Goal: Information Seeking & Learning: Find specific page/section

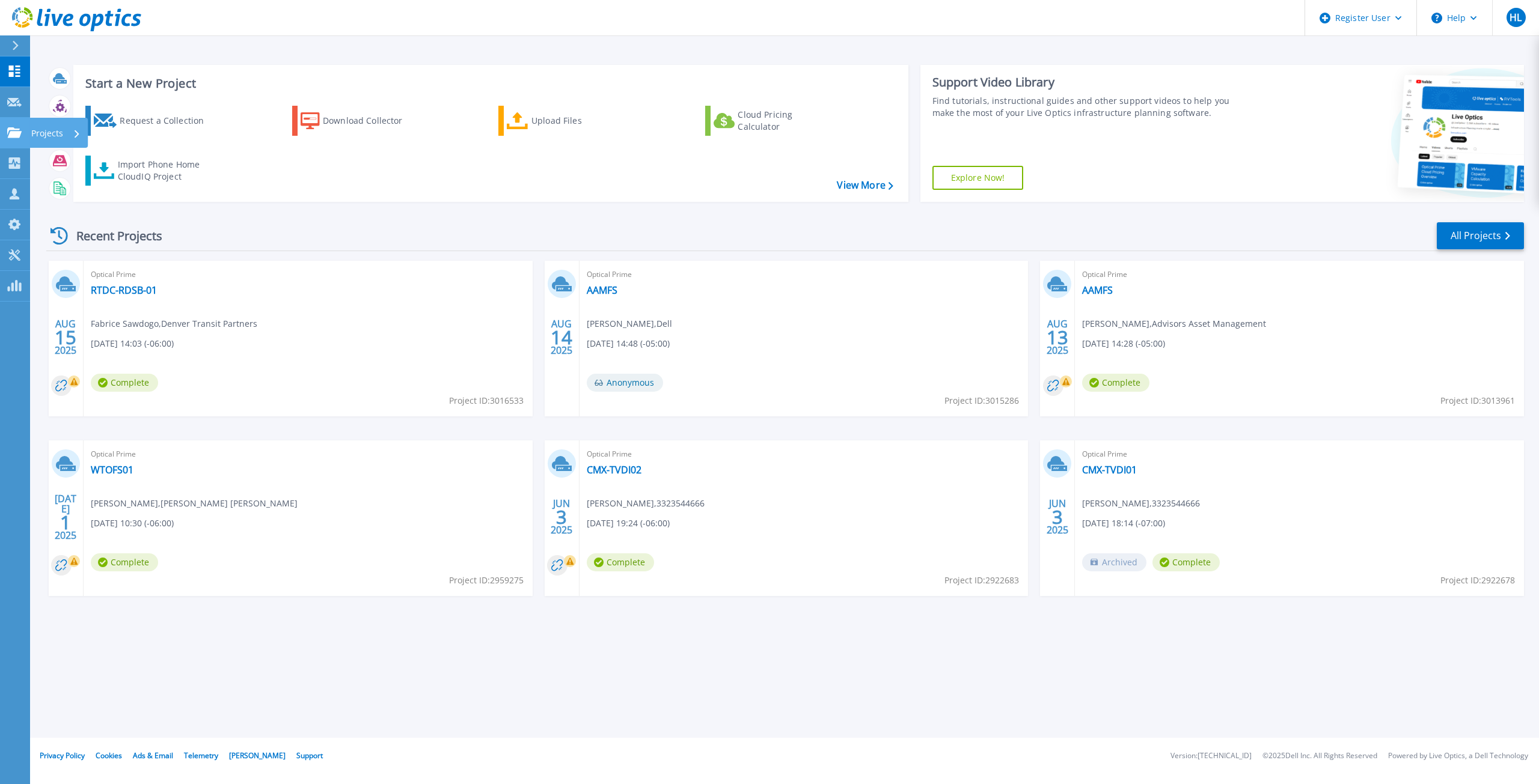
click at [2, 137] on link "Projects Projects" at bounding box center [15, 133] width 30 height 31
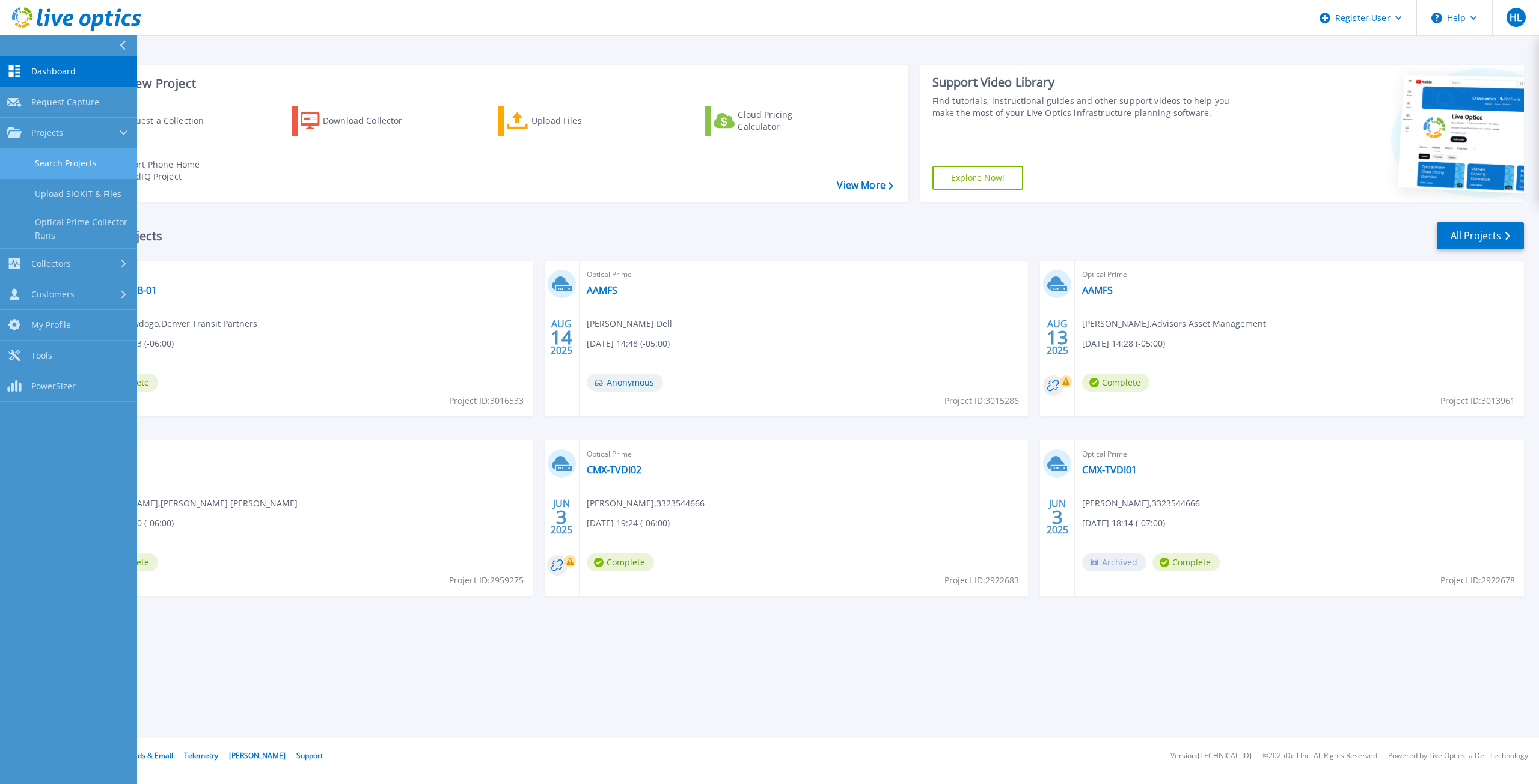
click at [74, 169] on link "Search Projects" at bounding box center [68, 164] width 137 height 31
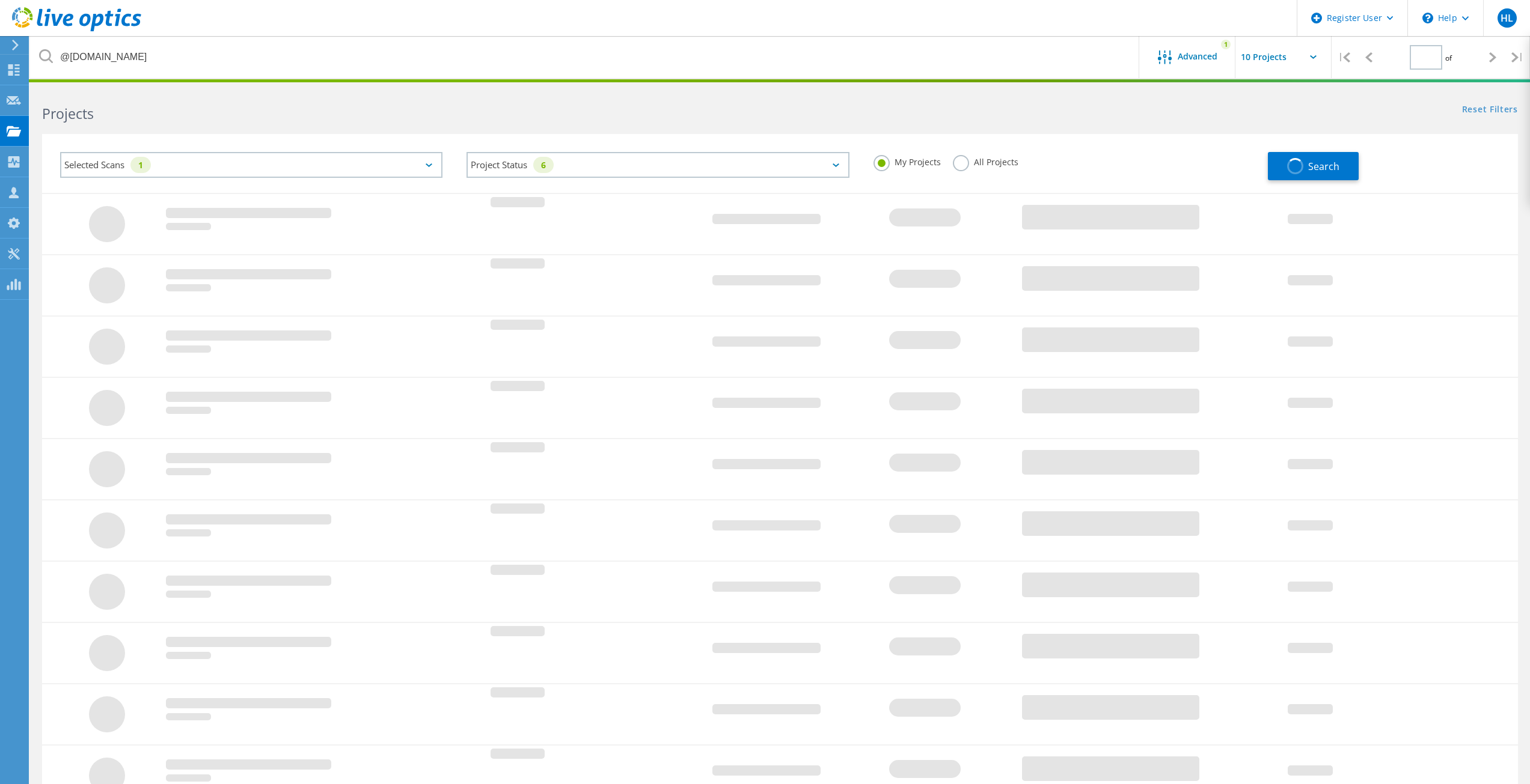
type input "1"
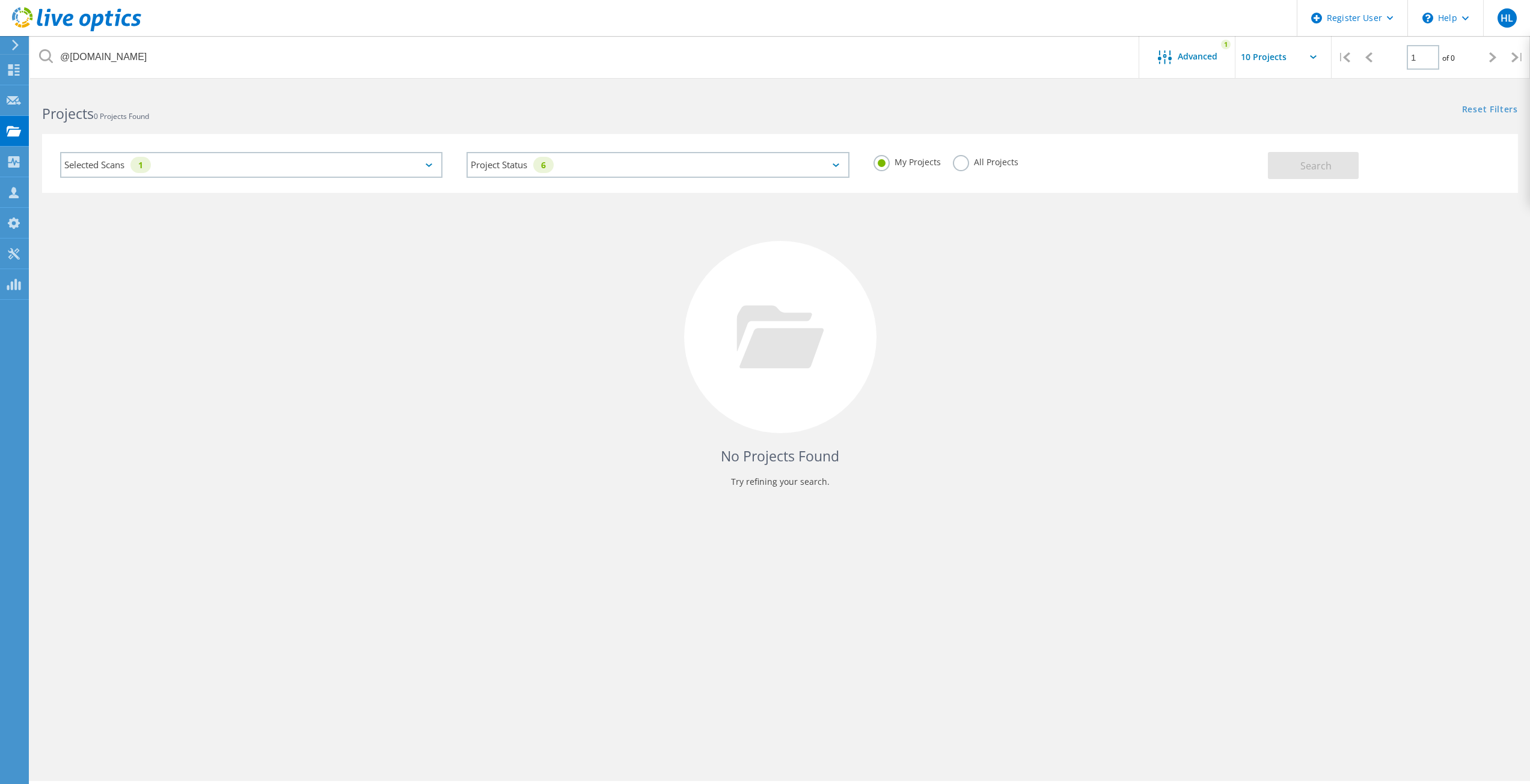
click at [969, 174] on div "My Projects All Projects" at bounding box center [1064, 162] width 406 height 45
click at [967, 158] on label "All Projects" at bounding box center [985, 161] width 65 height 12
click at [0, 0] on input "All Projects" at bounding box center [0, 0] width 0 height 0
click at [128, 161] on div "Selected Scans 1" at bounding box center [251, 164] width 382 height 26
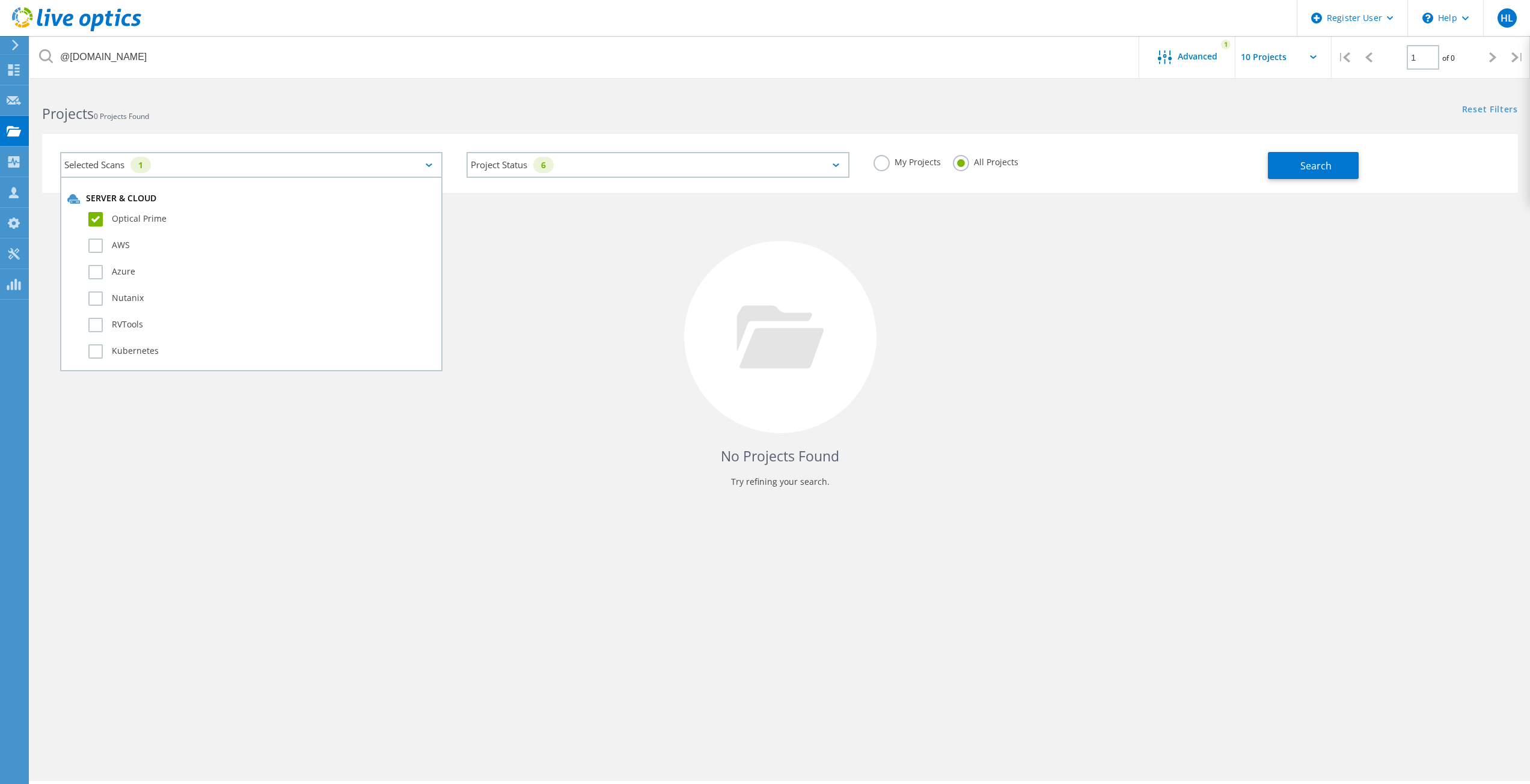
click at [824, 261] on div at bounding box center [780, 337] width 192 height 192
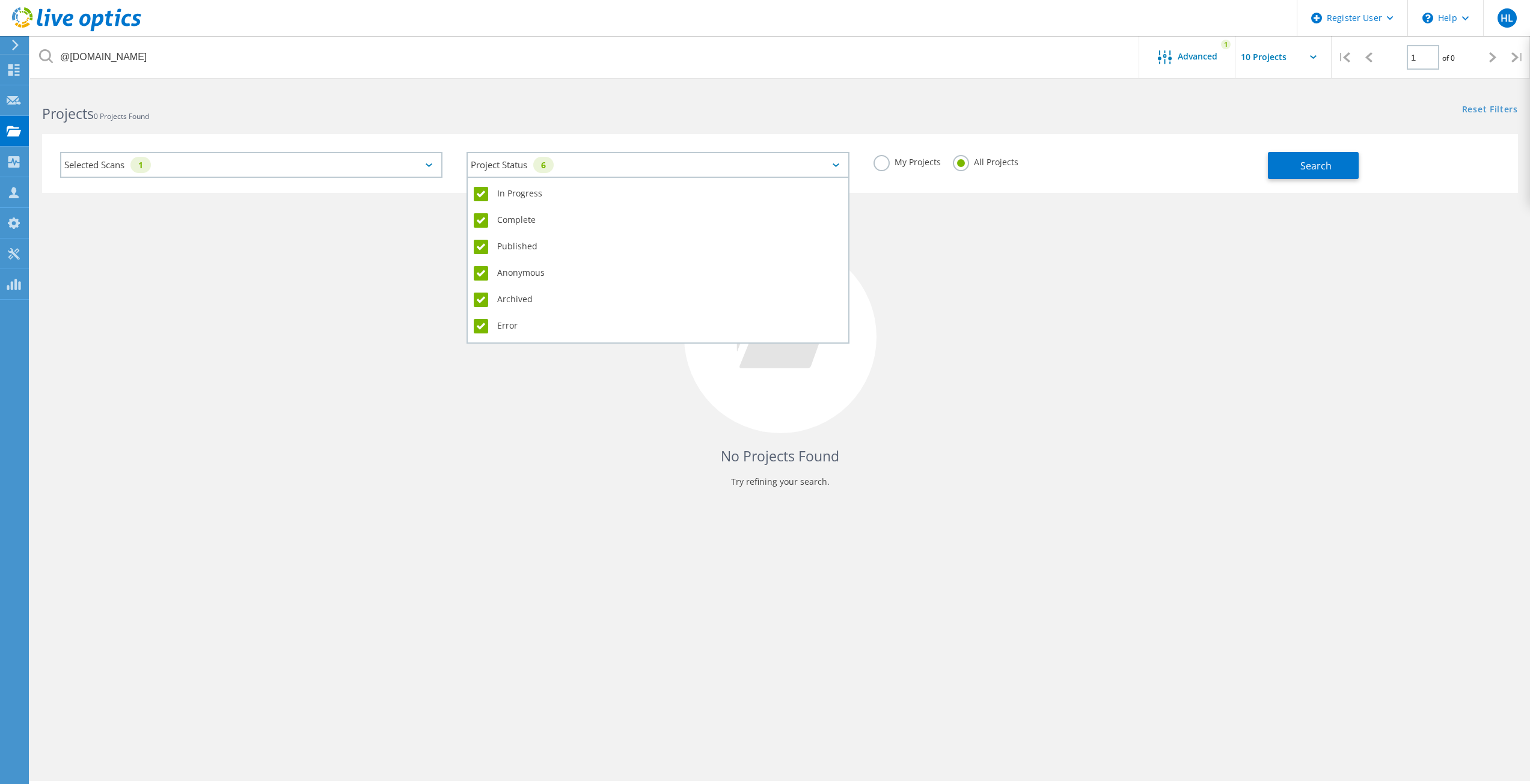
click at [605, 175] on div "Project Status 6" at bounding box center [657, 164] width 382 height 26
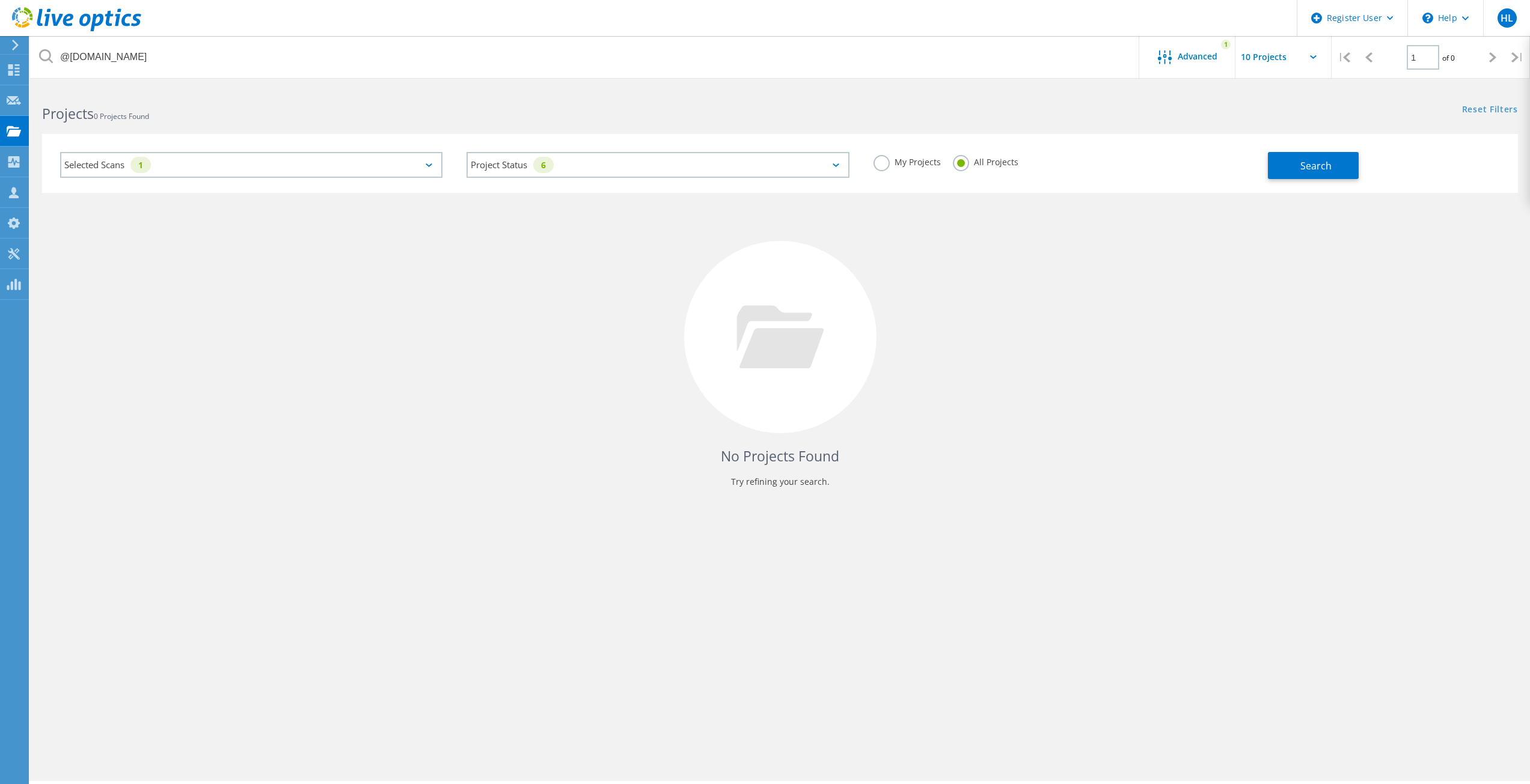
click at [1182, 314] on div "No Projects Found Try refining your search." at bounding box center [780, 348] width 1476 height 311
click at [1307, 168] on span "Search" at bounding box center [1316, 166] width 32 height 13
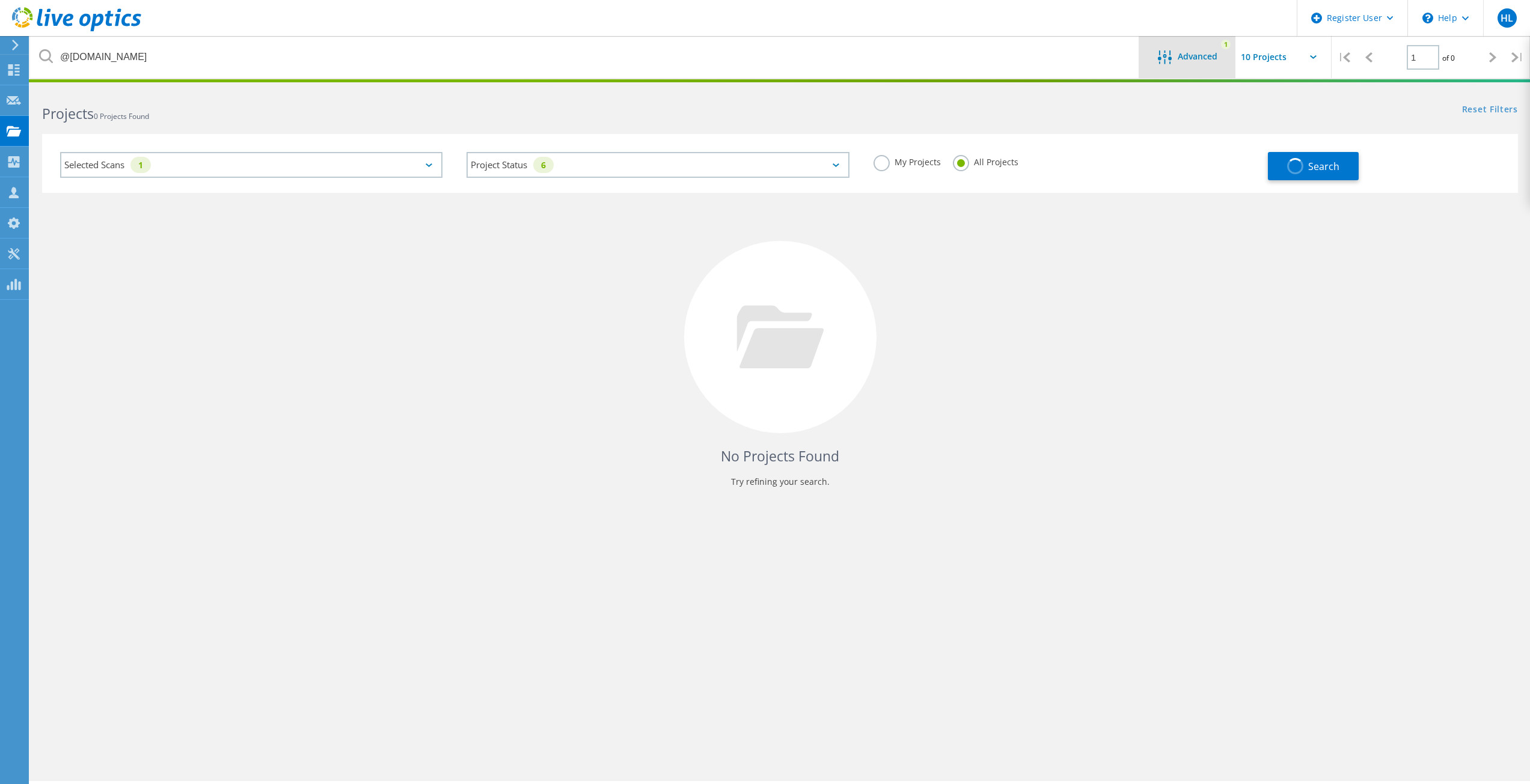
click at [1201, 52] on span "Advanced" at bounding box center [1197, 56] width 40 height 8
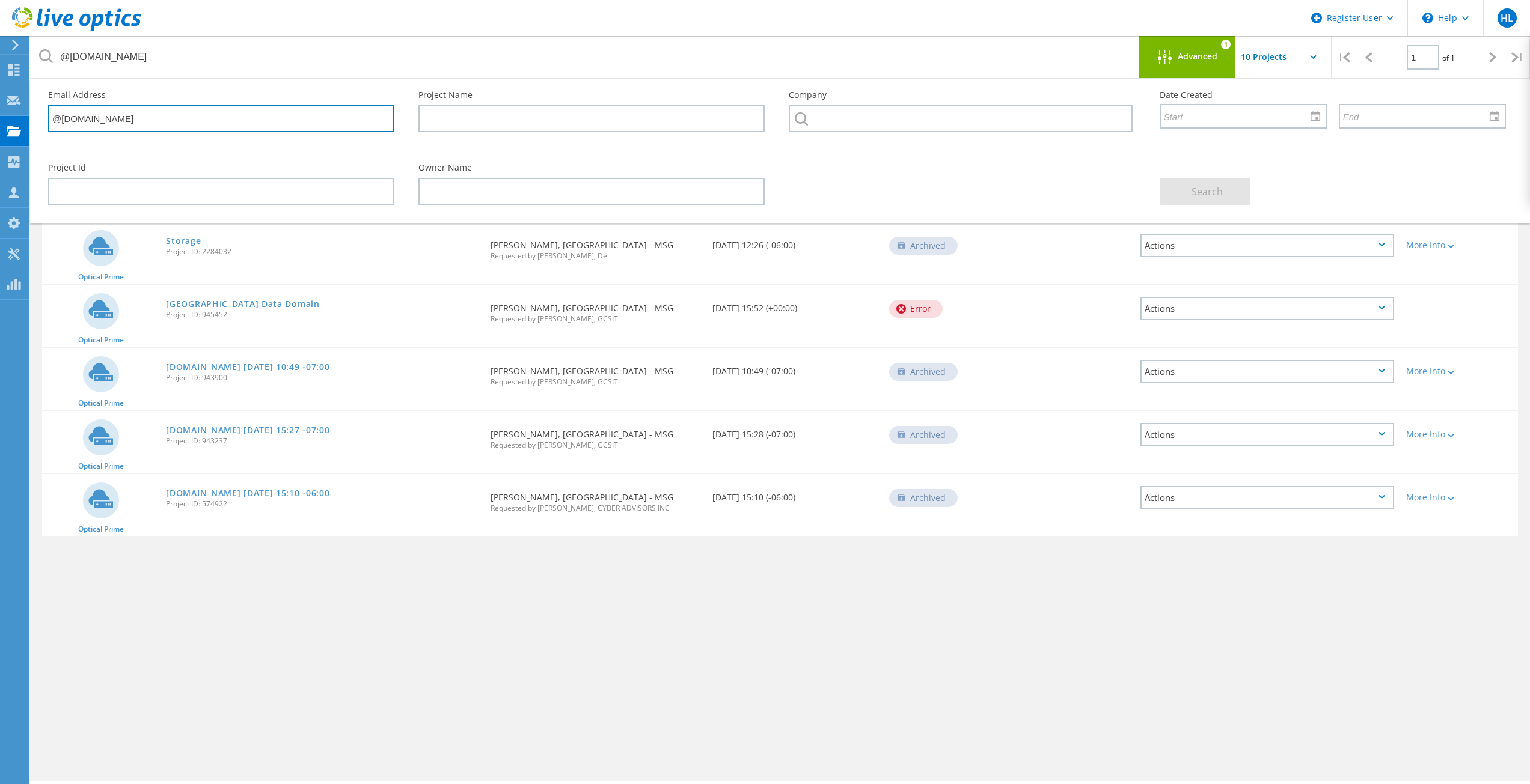
click at [284, 127] on input "@taoshospital.org" at bounding box center [222, 118] width 346 height 27
click at [804, 651] on div "@taoshospital.org Advanced | 1 of 1 | Email Address Project Name Company Date C…" at bounding box center [780, 434] width 1500 height 695
click at [1176, 46] on div "Advanced" at bounding box center [1187, 56] width 96 height 42
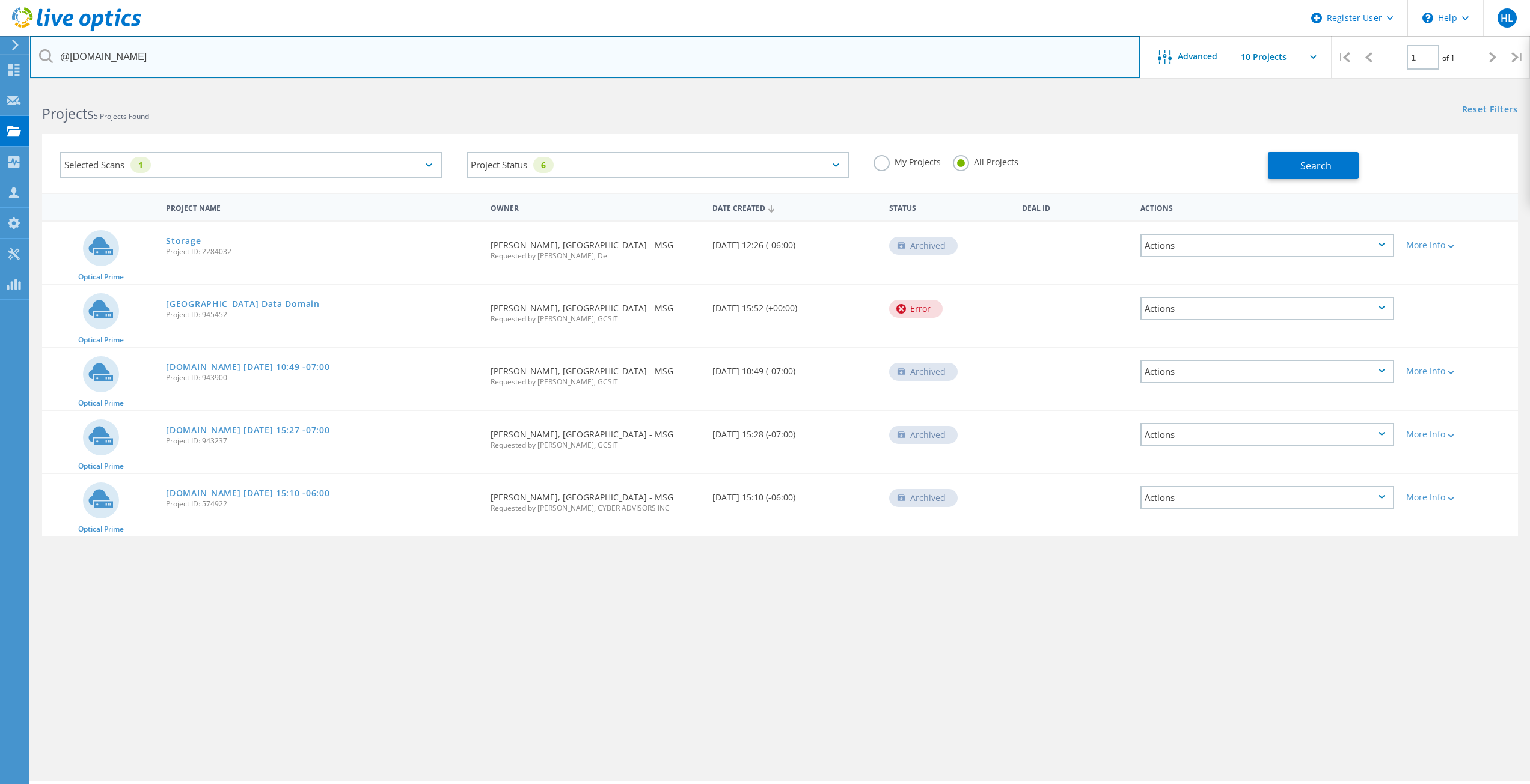
click at [145, 59] on input "@taoshospital.org" at bounding box center [585, 56] width 1110 height 42
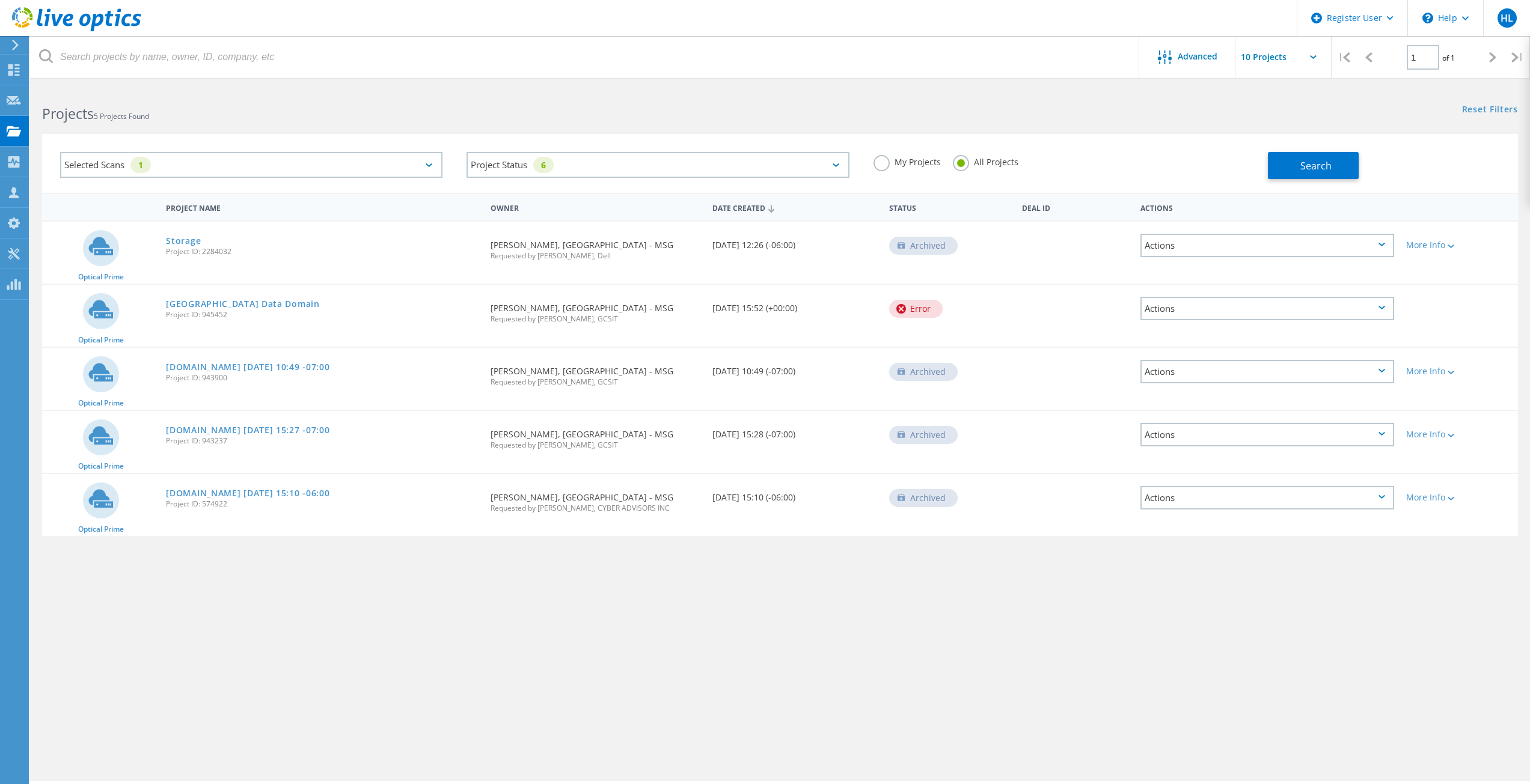
click at [980, 98] on div "Reset Filters Show Filters" at bounding box center [1154, 98] width 750 height 22
click at [1212, 59] on span "Advanced" at bounding box center [1197, 56] width 40 height 8
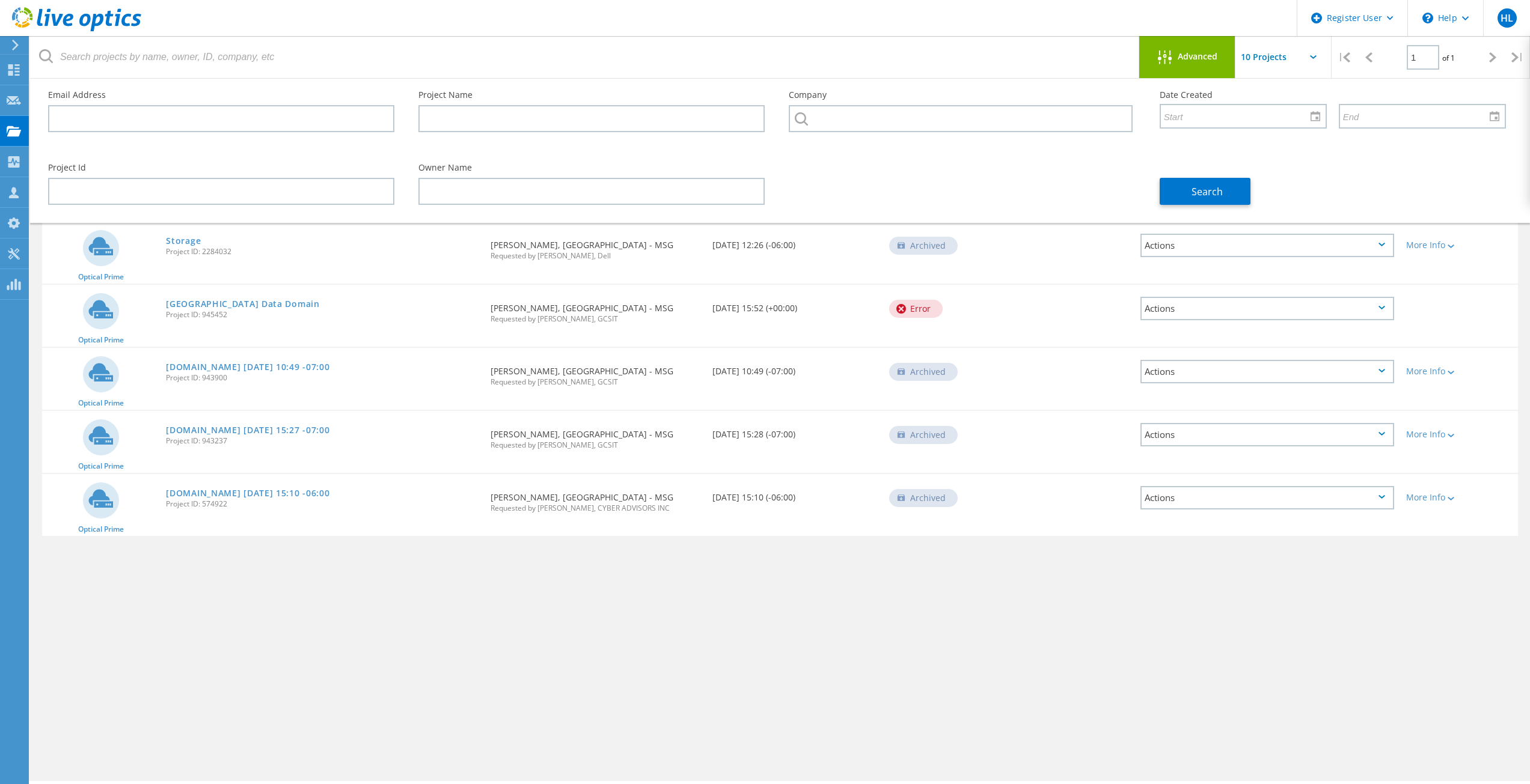
click at [1211, 65] on div "Advanced" at bounding box center [1187, 58] width 96 height 15
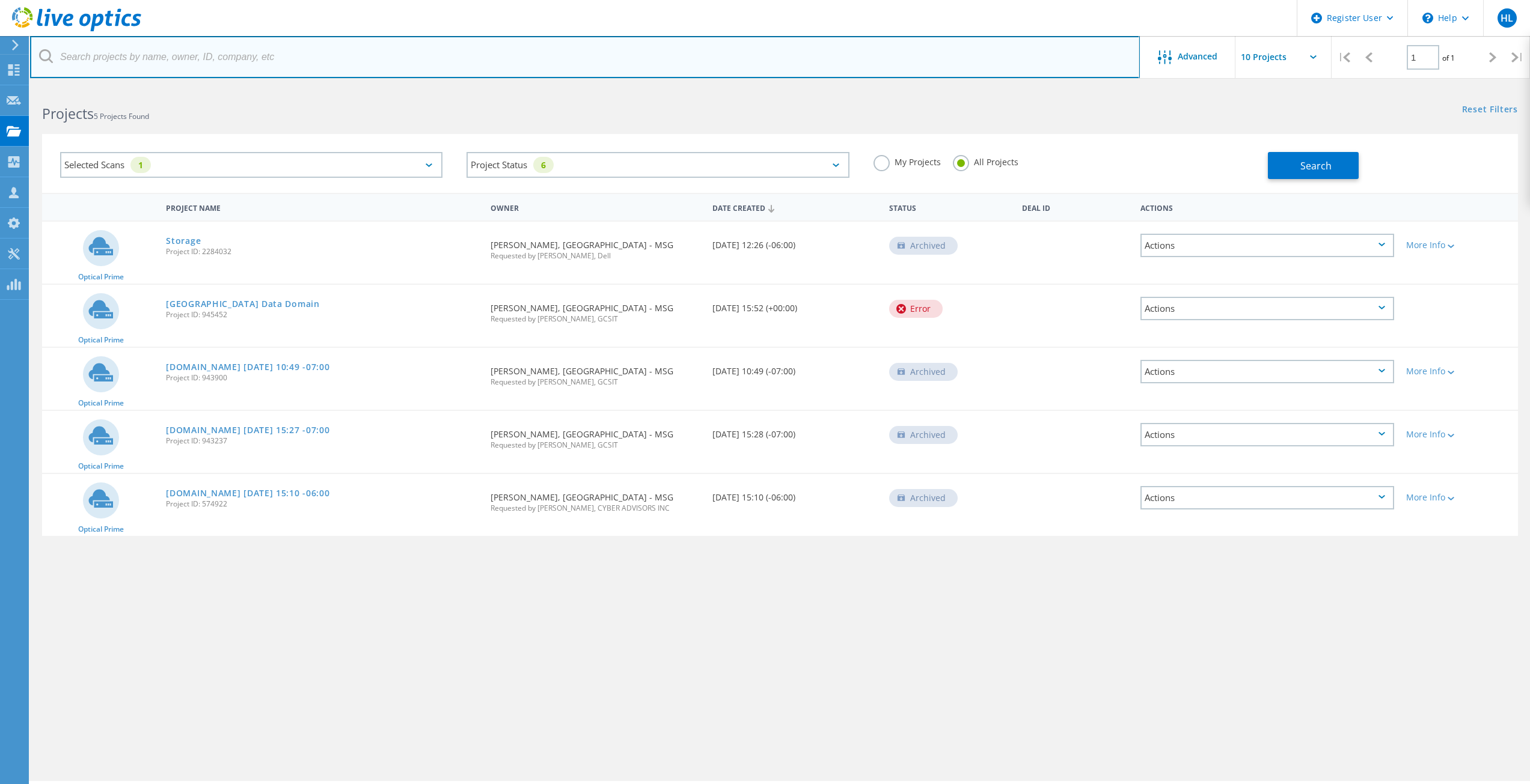
click at [150, 62] on input "text" at bounding box center [585, 56] width 1110 height 42
paste input "timc@cuba.k12.nm.us"
drag, startPoint x: 76, startPoint y: 51, endPoint x: 47, endPoint y: 51, distance: 29.0
click at [47, 51] on div "timc@cuba.k12.nm.us" at bounding box center [585, 56] width 1109 height 42
type input "@cuba.k12.nm.us"
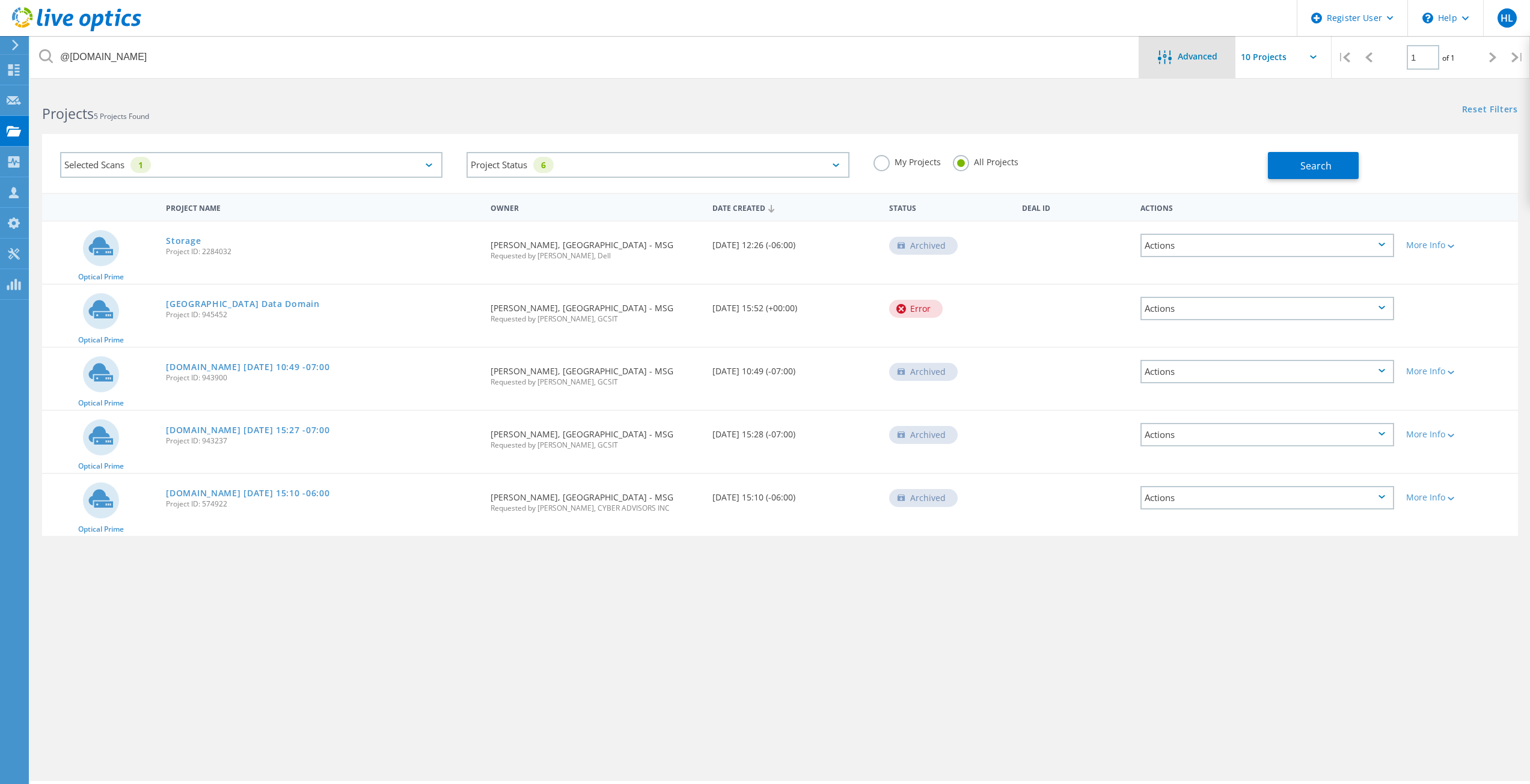
click at [1207, 62] on div "Advanced" at bounding box center [1187, 58] width 96 height 15
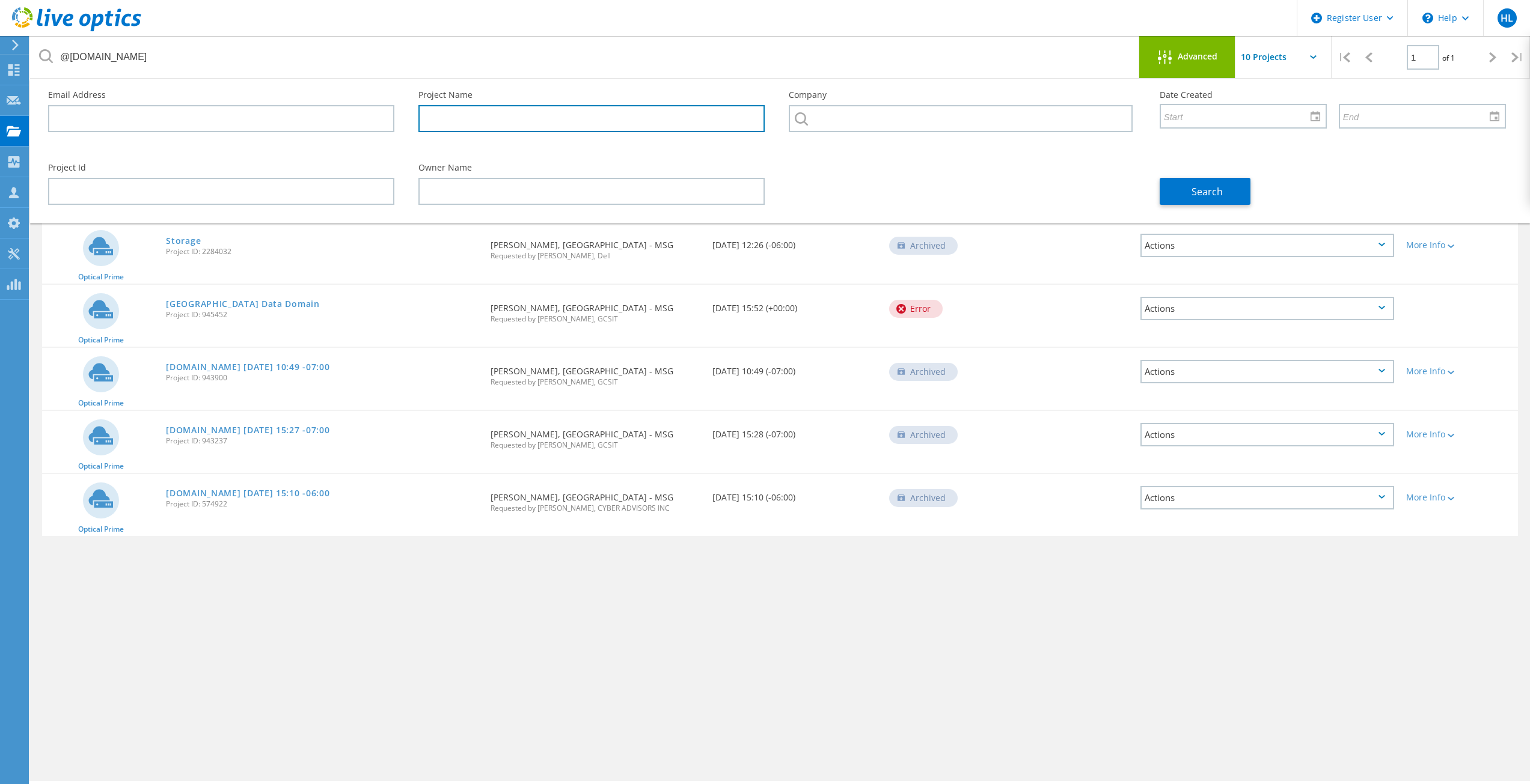
click at [488, 113] on input "text" at bounding box center [591, 118] width 346 height 27
click at [293, 120] on input "text" at bounding box center [222, 118] width 346 height 27
paste input "timc@cuba.k12.nm.us"
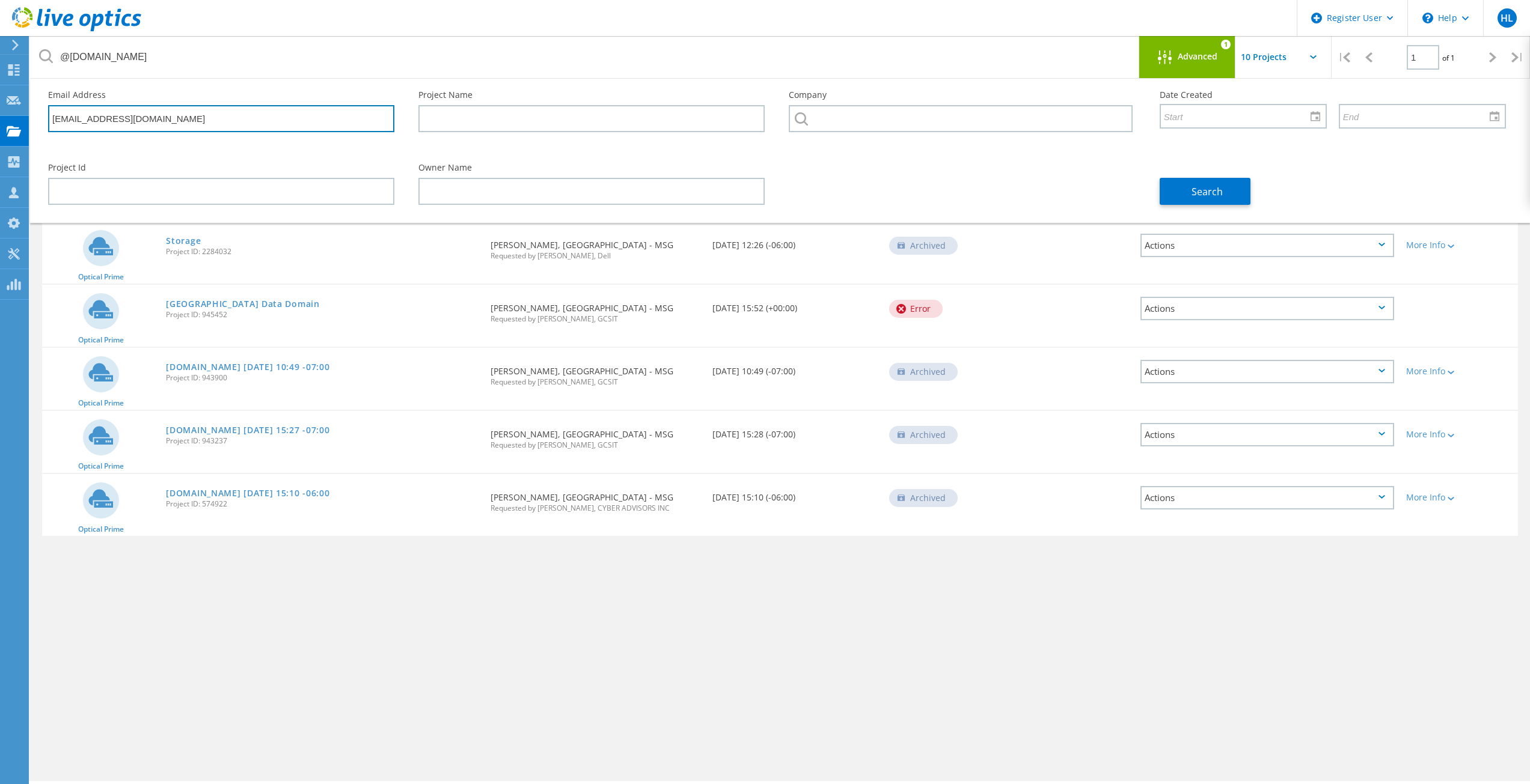
drag, startPoint x: 67, startPoint y: 118, endPoint x: 35, endPoint y: 114, distance: 32.2
click at [35, 114] on div "Email Address timc@cuba.k12.nm.us Project Name Company Date Created Project Id …" at bounding box center [780, 150] width 1500 height 144
type input "@cuba.k12.nm.us"
click at [1225, 187] on button "Search" at bounding box center [1205, 191] width 91 height 27
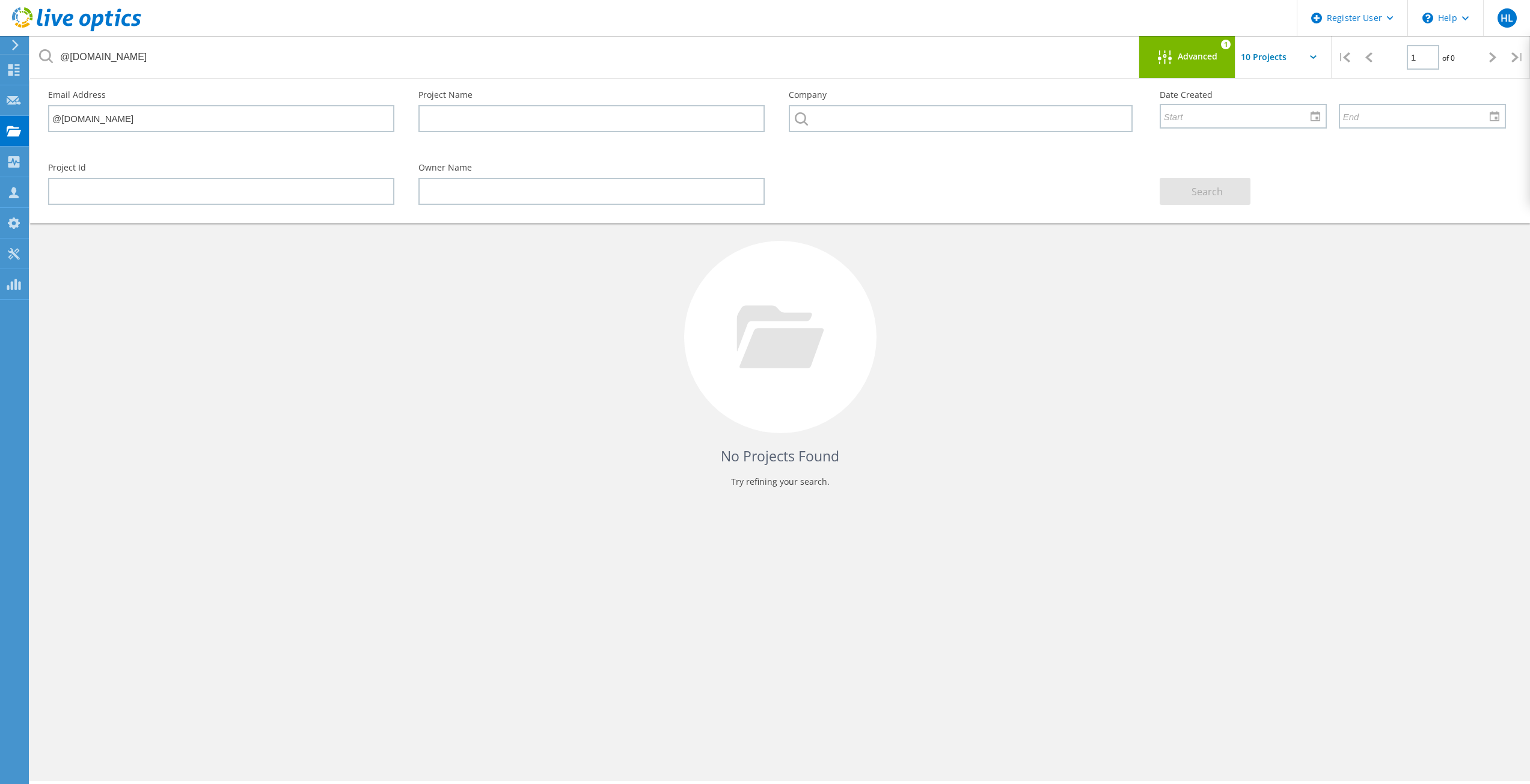
click at [662, 390] on div "No Projects Found Try refining your search." at bounding box center [780, 348] width 1476 height 311
click at [1176, 48] on div "Advanced 1" at bounding box center [1187, 56] width 96 height 42
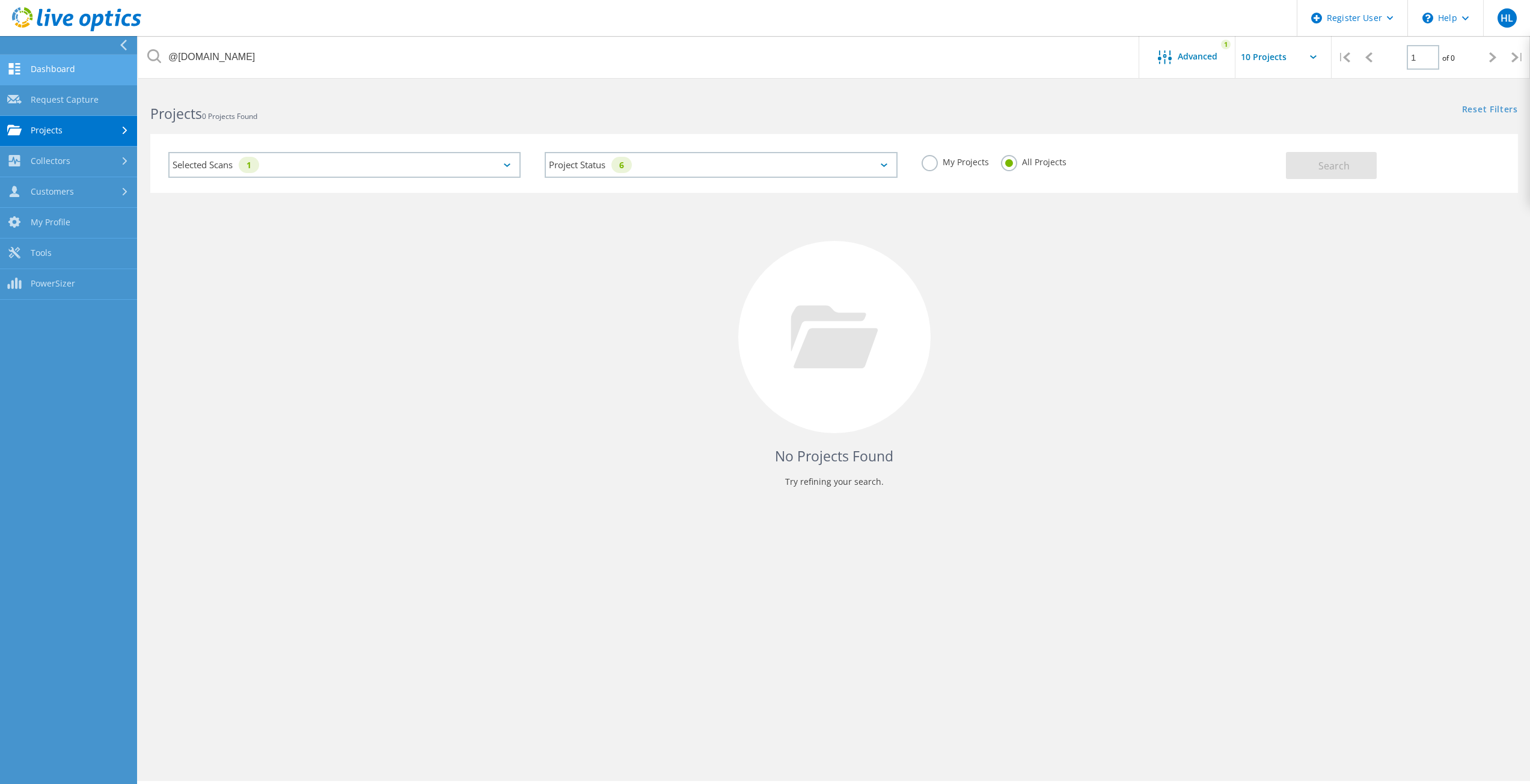
click at [29, 64] on link "Dashboard" at bounding box center [68, 70] width 137 height 31
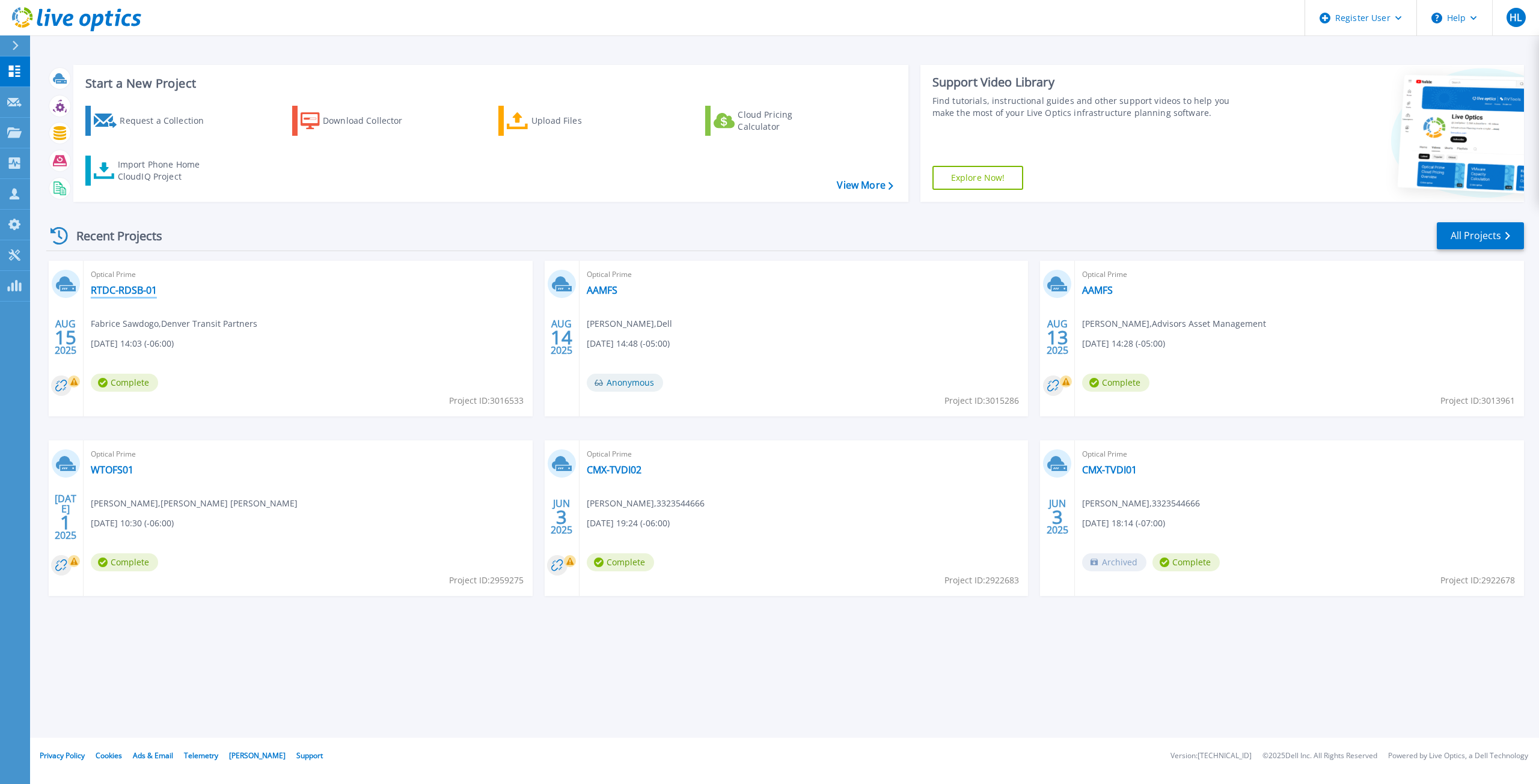
click at [108, 285] on link "RTDC-RDSB-01" at bounding box center [124, 290] width 66 height 12
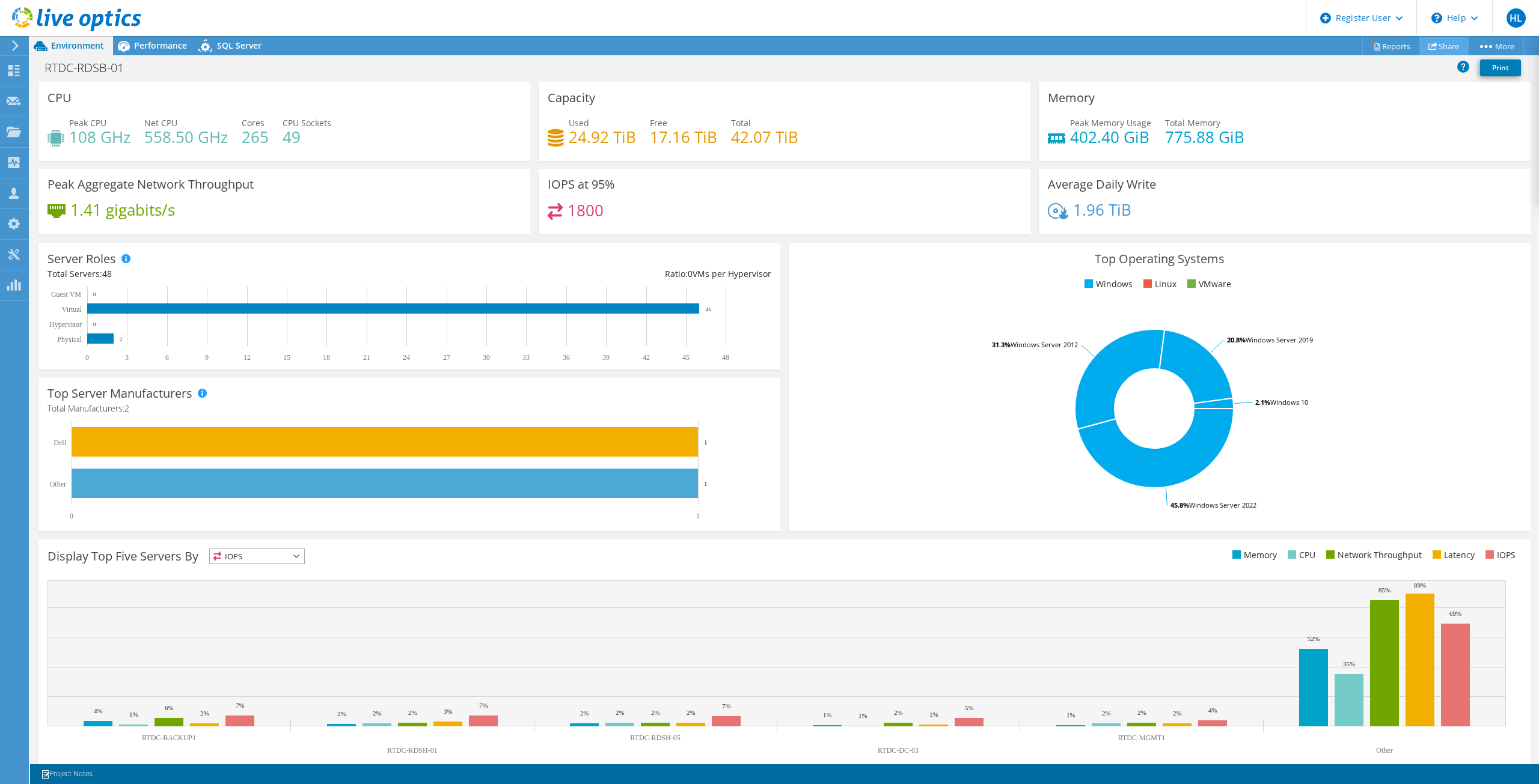
click at [1442, 49] on link "Share" at bounding box center [1444, 45] width 49 height 18
